Goal: Information Seeking & Learning: Learn about a topic

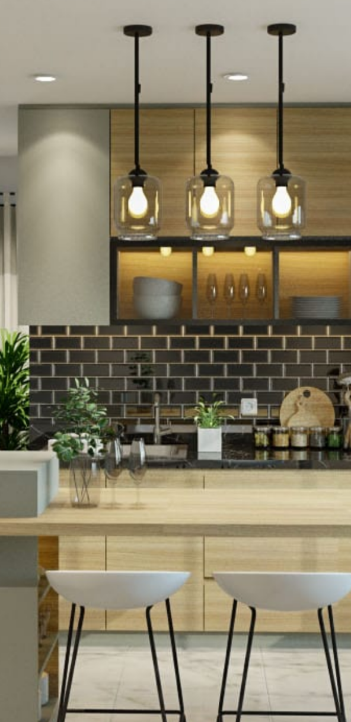
click at [194, 182] on img at bounding box center [175, 180] width 313 height 219
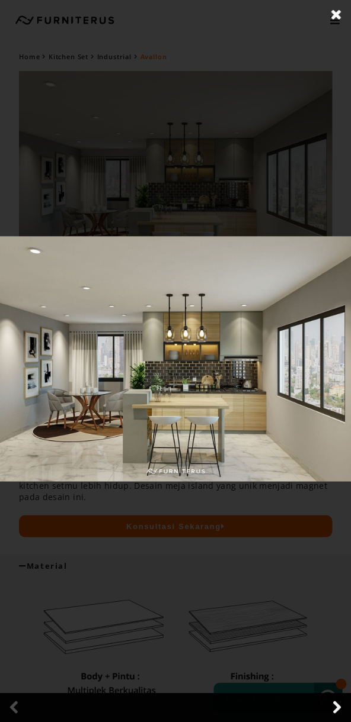
click at [333, 15] on icon at bounding box center [334, 20] width 9 height 11
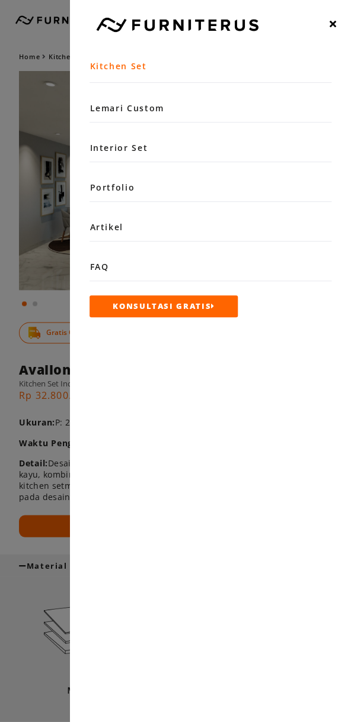
click at [50, 172] on div at bounding box center [175, 361] width 351 height 722
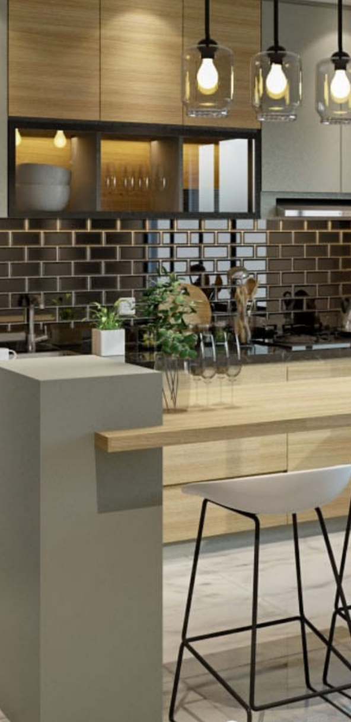
scroll to position [4, 0]
